Goal: Task Accomplishment & Management: Manage account settings

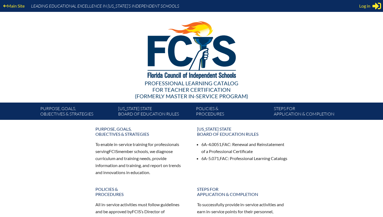
click at [363, 7] on span "Log in" at bounding box center [364, 6] width 11 height 6
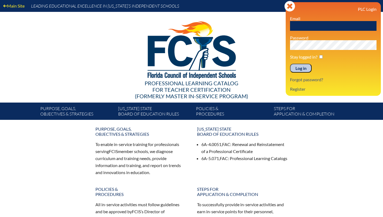
click at [305, 24] on input "text" at bounding box center [333, 26] width 86 height 10
type input "[PERSON_NAME][EMAIL_ADDRESS][PERSON_NAME][DOMAIN_NAME]"
click at [290, 64] on input "Log in" at bounding box center [301, 68] width 22 height 9
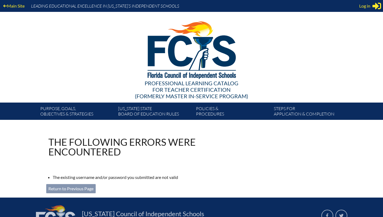
click at [362, 5] on span "Log in" at bounding box center [364, 6] width 11 height 6
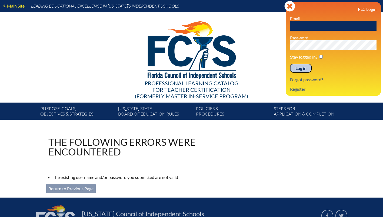
click at [310, 80] on link "Forgot password?" at bounding box center [306, 79] width 37 height 7
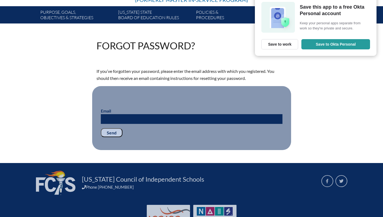
scroll to position [97, 0]
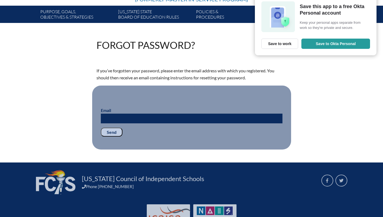
click at [184, 117] on input "Email" at bounding box center [191, 119] width 181 height 10
type input "[PERSON_NAME][EMAIL_ADDRESS][PERSON_NAME][DOMAIN_NAME]"
click at [112, 133] on input "Send" at bounding box center [112, 132] width 22 height 9
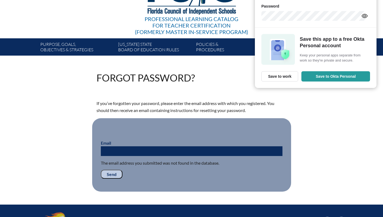
scroll to position [65, 0]
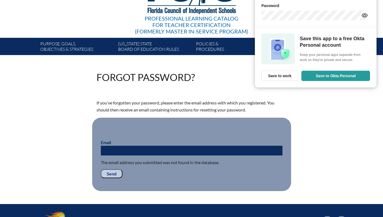
click at [180, 152] on input "Email" at bounding box center [191, 151] width 181 height 10
type input "trevor.renfro@imgacademy.com"
click at [114, 172] on input "Send" at bounding box center [112, 173] width 22 height 9
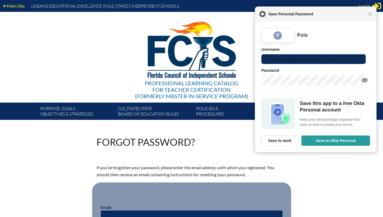
click at [371, 16] on div "Close Save Personal Password" at bounding box center [315, 13] width 121 height 15
click at [369, 14] on span "Close" at bounding box center [370, 14] width 4 height 4
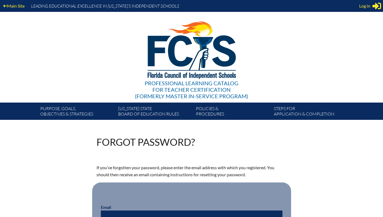
click at [364, 4] on span "Log in" at bounding box center [364, 6] width 11 height 6
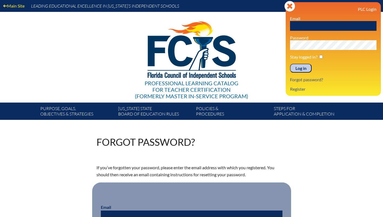
click at [315, 25] on input "text" at bounding box center [333, 26] width 86 height 10
type input "[PERSON_NAME][EMAIL_ADDRESS][PERSON_NAME][DOMAIN_NAME]"
click at [290, 64] on input "Log in" at bounding box center [301, 68] width 22 height 9
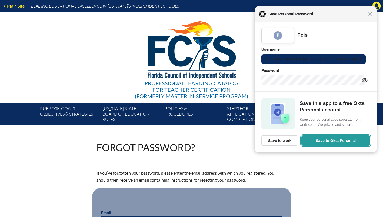
click at [333, 142] on button "Save to Okta Personal" at bounding box center [335, 141] width 69 height 10
click at [370, 16] on div "Close Save Personal Password" at bounding box center [315, 13] width 121 height 15
click at [377, 5] on icon "Manage account" at bounding box center [376, 6] width 9 height 9
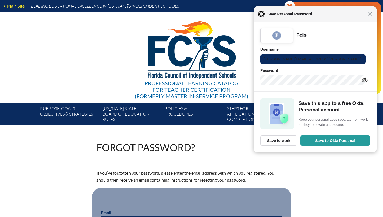
click at [370, 13] on span "Close" at bounding box center [370, 14] width 4 height 4
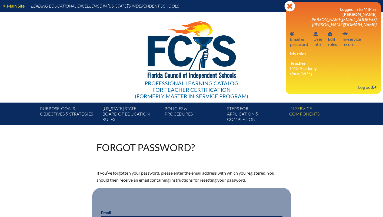
click at [249, 42] on div "Professional Learning Catalog for Teacher Certification (formerly Master In-ser…" at bounding box center [191, 57] width 328 height 91
click at [299, 108] on link "In-service components" at bounding box center [318, 115] width 62 height 21
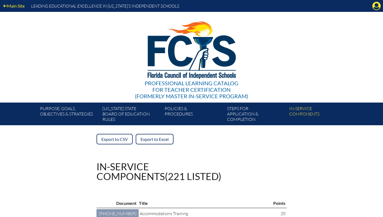
click at [377, 4] on icon "Manage account" at bounding box center [376, 6] width 9 height 9
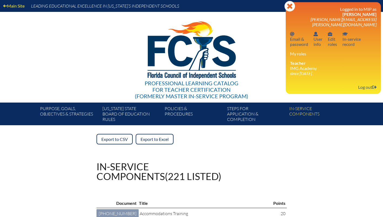
click at [350, 35] on link "In-service record In-service record" at bounding box center [351, 39] width 23 height 18
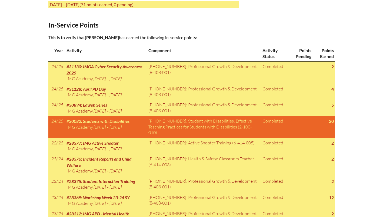
scroll to position [249, 0]
